Goal: Obtain resource: Obtain resource

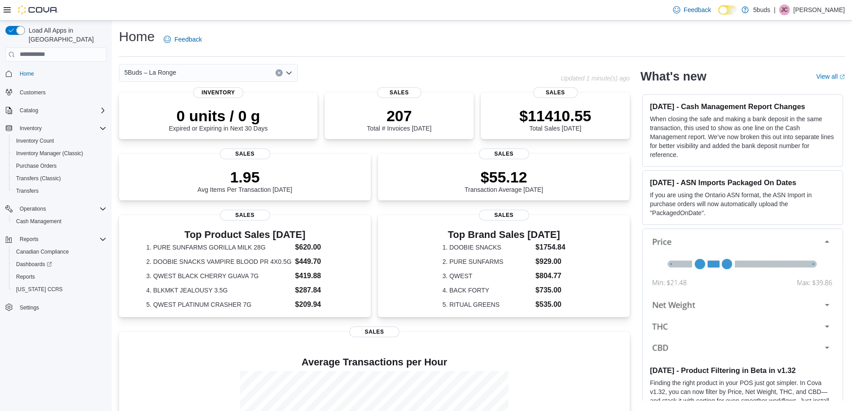
click at [417, 56] on hr at bounding box center [481, 56] width 725 height 0
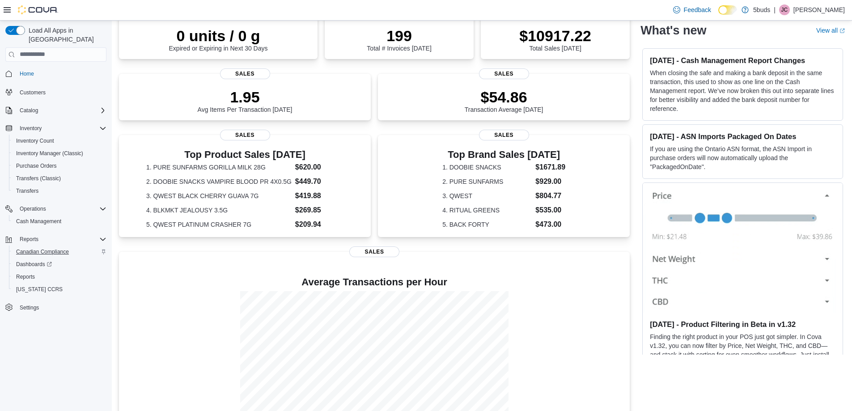
scroll to position [89, 0]
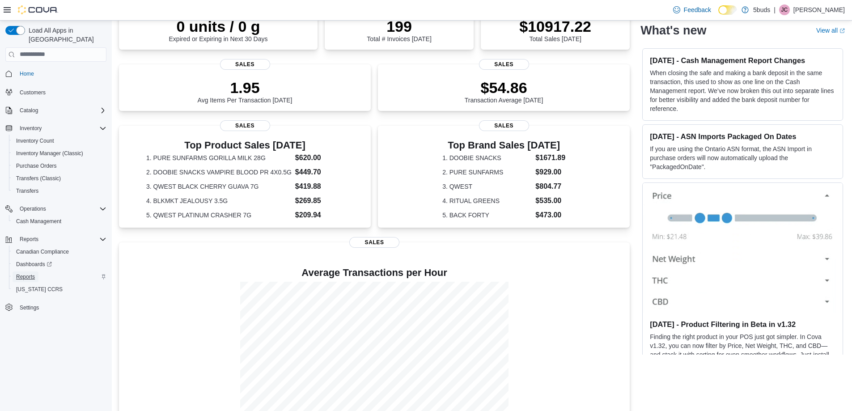
click at [25, 273] on span "Reports" at bounding box center [25, 276] width 19 height 7
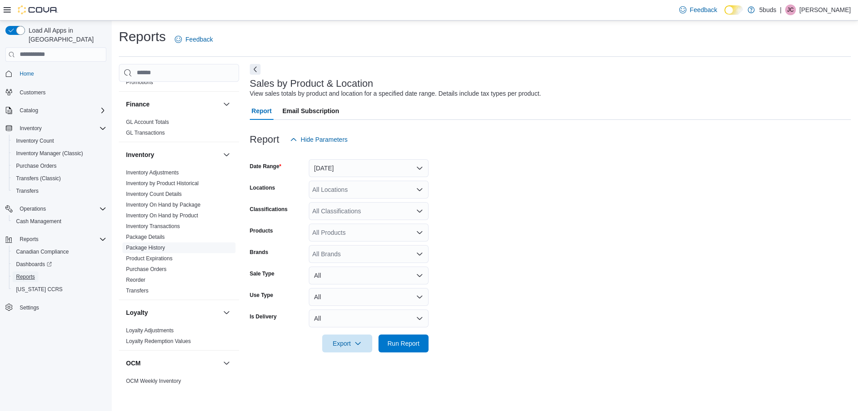
scroll to position [358, 0]
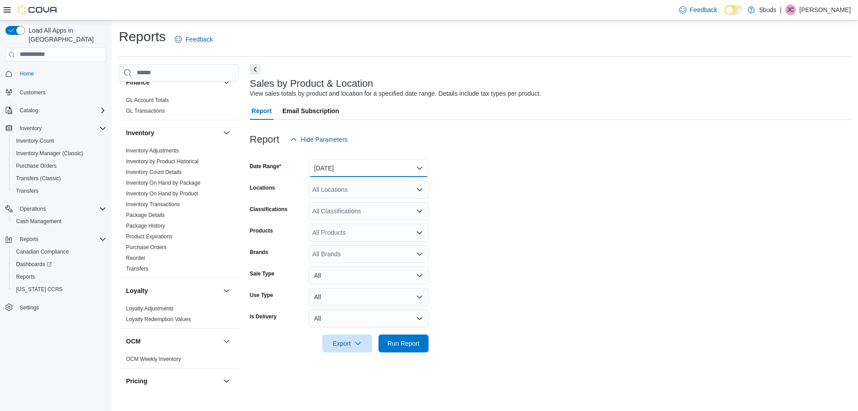
click at [357, 172] on button "[DATE]" at bounding box center [369, 168] width 120 height 18
click at [184, 190] on link "Inventory On Hand by Product" at bounding box center [162, 193] width 72 height 6
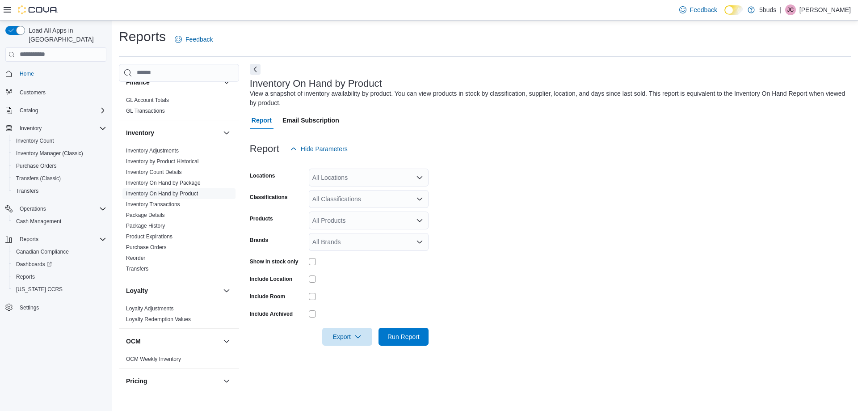
click at [342, 181] on div "All Locations" at bounding box center [369, 178] width 120 height 18
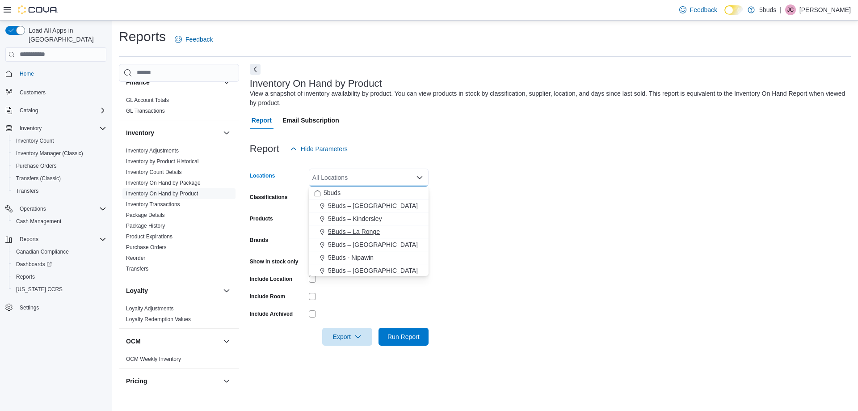
click at [360, 231] on span "5Buds – La Ronge" at bounding box center [354, 231] width 52 height 9
click at [490, 238] on form "Locations 5Buds – [GEOGRAPHIC_DATA] Combo box. Selected. 5Buds – [GEOGRAPHIC_DA…" at bounding box center [550, 252] width 601 height 188
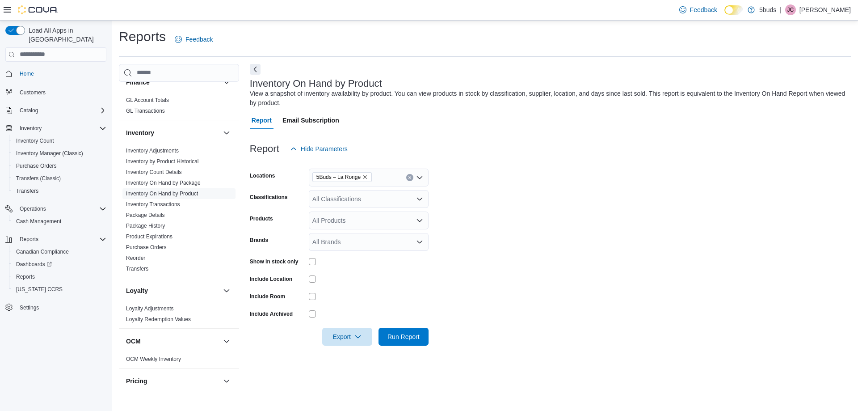
click at [388, 203] on div "All Classifications" at bounding box center [369, 199] width 120 height 18
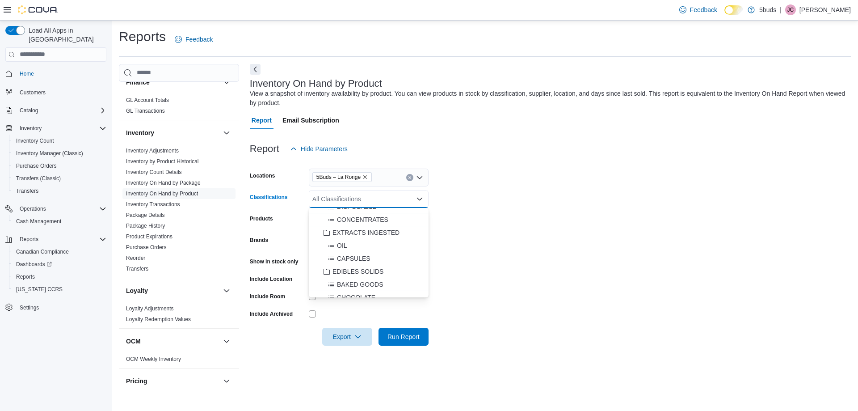
scroll to position [268, 0]
click at [370, 256] on span "EDIBLES SOLIDS" at bounding box center [358, 257] width 51 height 9
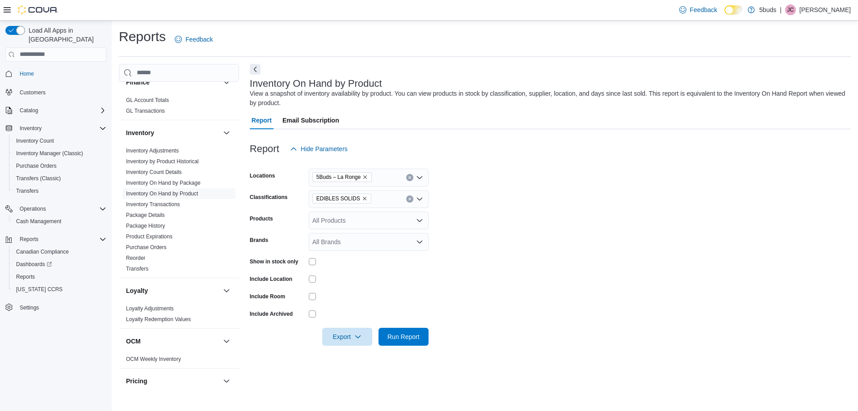
click at [469, 236] on form "Locations 5Buds – La Ronge Classifications EDIBLES SOLIDS Products All Products…" at bounding box center [550, 252] width 601 height 188
click at [513, 236] on form "Locations 5Buds – La Ronge Classifications EDIBLES SOLIDS Products All Products…" at bounding box center [550, 252] width 601 height 188
click at [361, 337] on icon "button" at bounding box center [357, 336] width 7 height 7
click at [363, 352] on span "Export to Excel" at bounding box center [349, 354] width 40 height 7
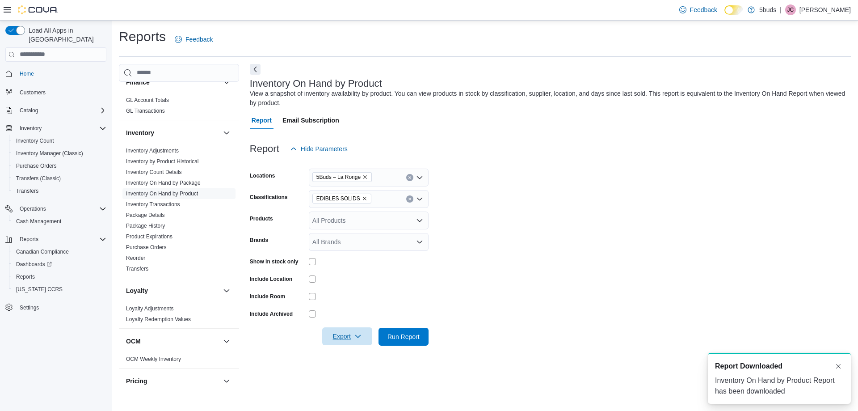
scroll to position [0, 0]
